Goal: Information Seeking & Learning: Learn about a topic

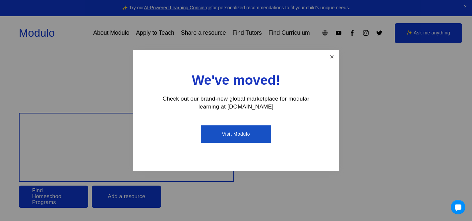
click at [328, 57] on link "Close" at bounding box center [332, 57] width 12 height 12
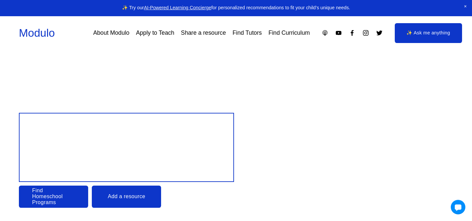
click at [150, 34] on link "Apply to Teach" at bounding box center [155, 33] width 38 height 12
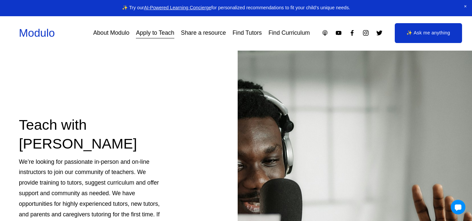
click at [118, 32] on link "About Modulo" at bounding box center [111, 33] width 36 height 12
